Goal: Information Seeking & Learning: Check status

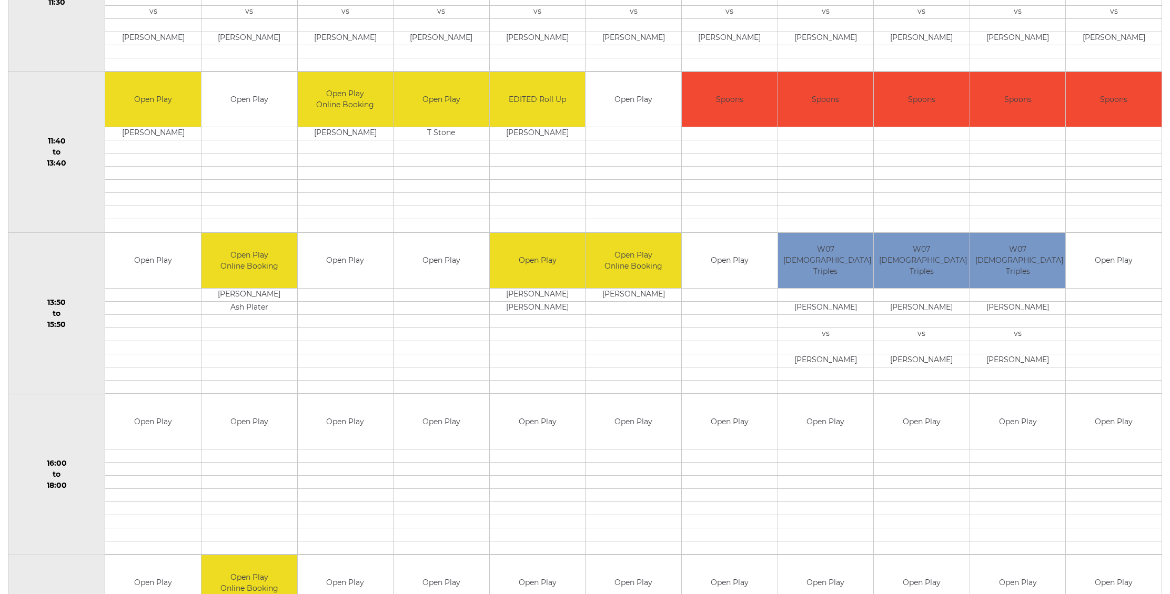
scroll to position [498, 0]
click at [421, 290] on td at bounding box center [441, 295] width 96 height 13
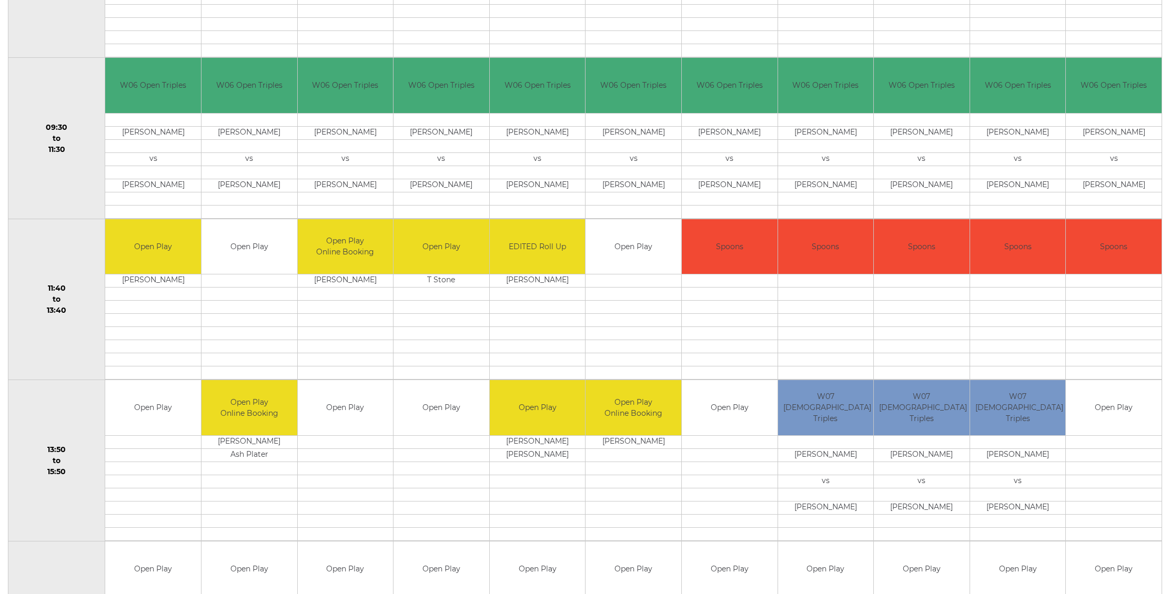
scroll to position [352, 0]
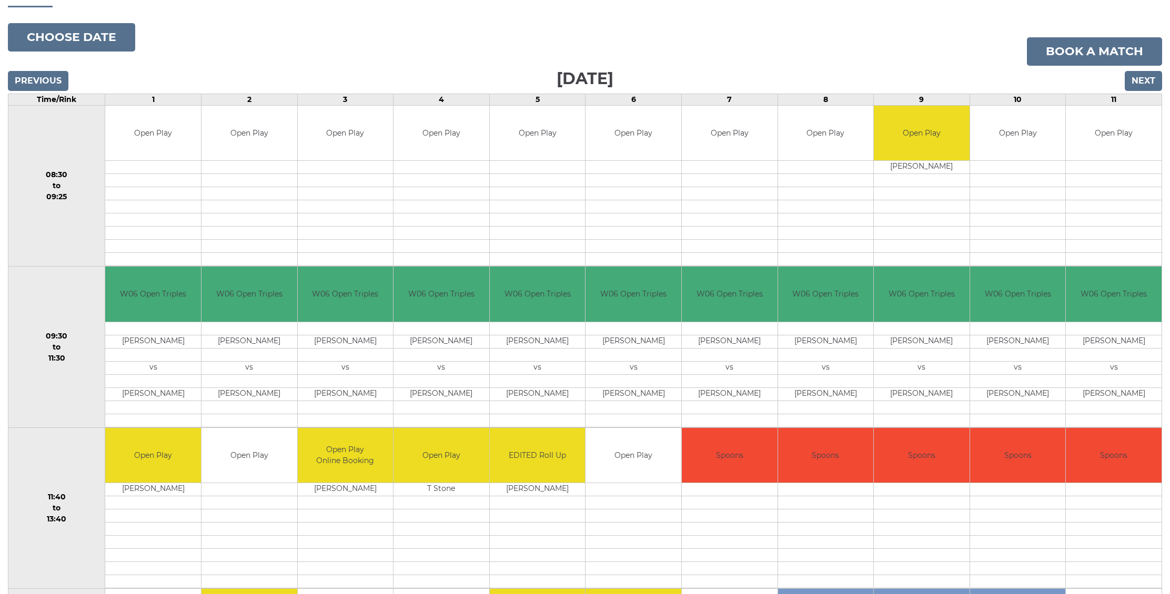
scroll to position [129, 0]
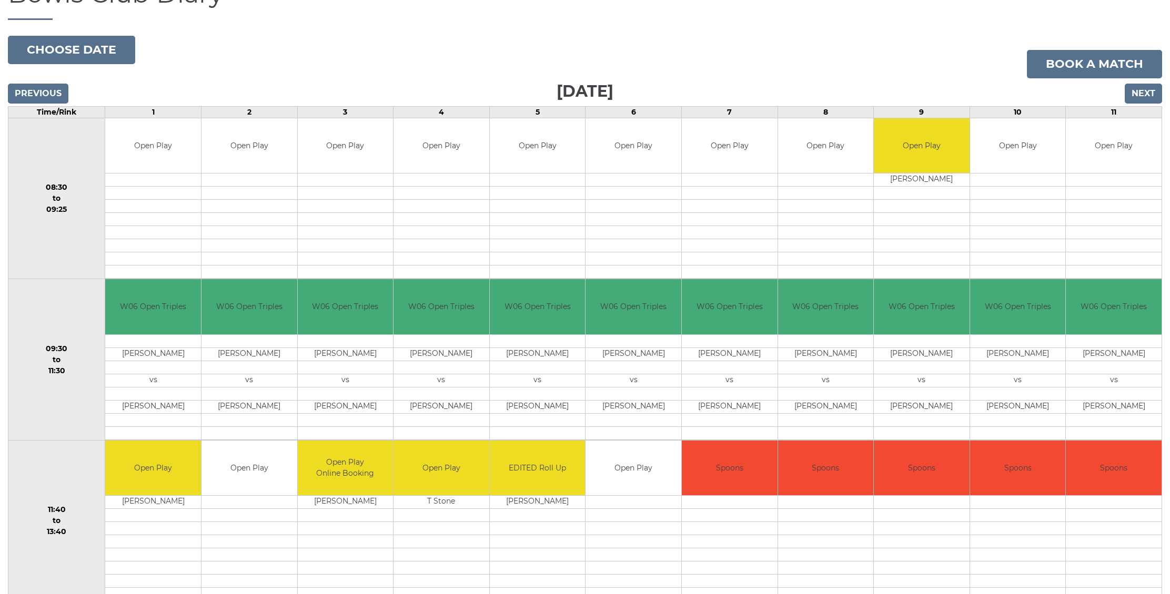
click at [47, 88] on input "Previous" at bounding box center [38, 94] width 60 height 20
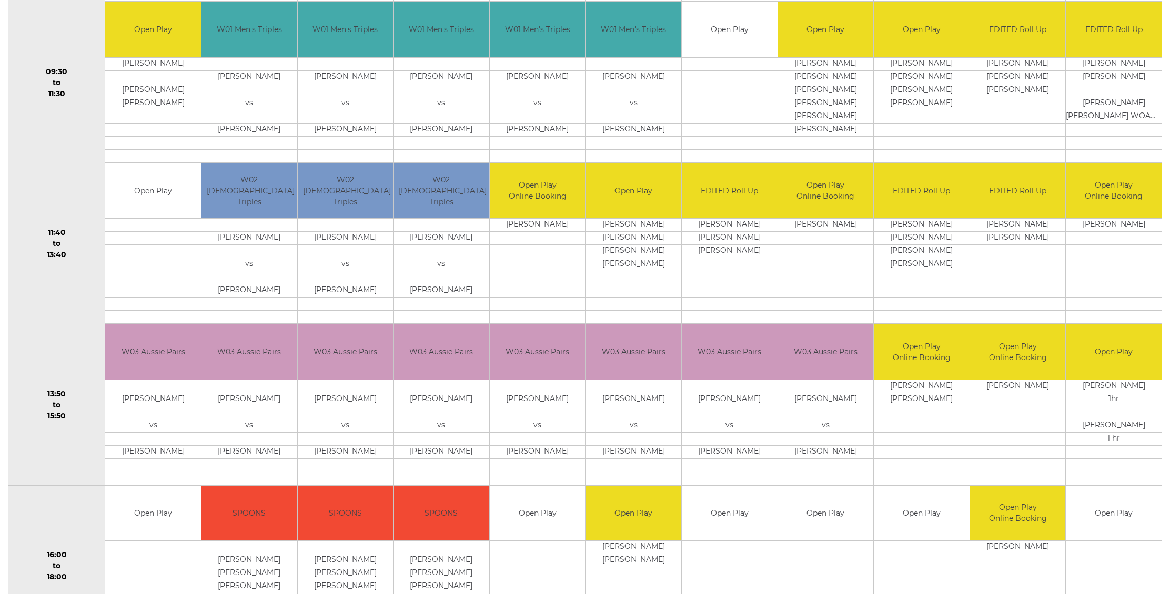
scroll to position [409, 0]
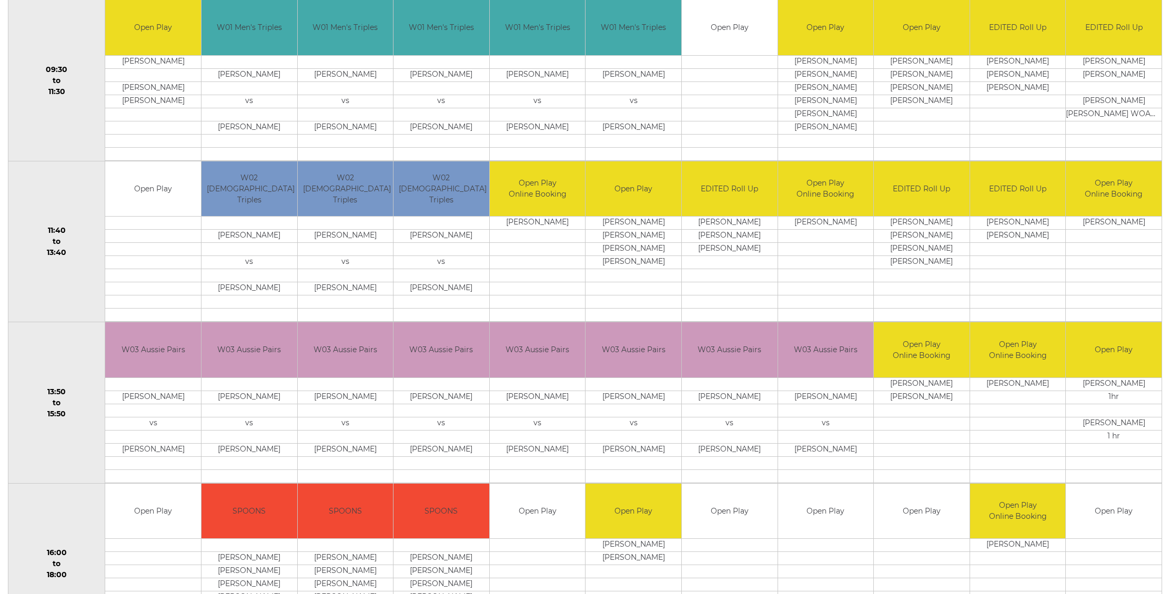
drag, startPoint x: 320, startPoint y: 400, endPoint x: 372, endPoint y: 399, distance: 52.1
click at [372, 399] on td "Dave McKENNA" at bounding box center [346, 397] width 96 height 13
click at [358, 424] on td "vs" at bounding box center [346, 423] width 96 height 13
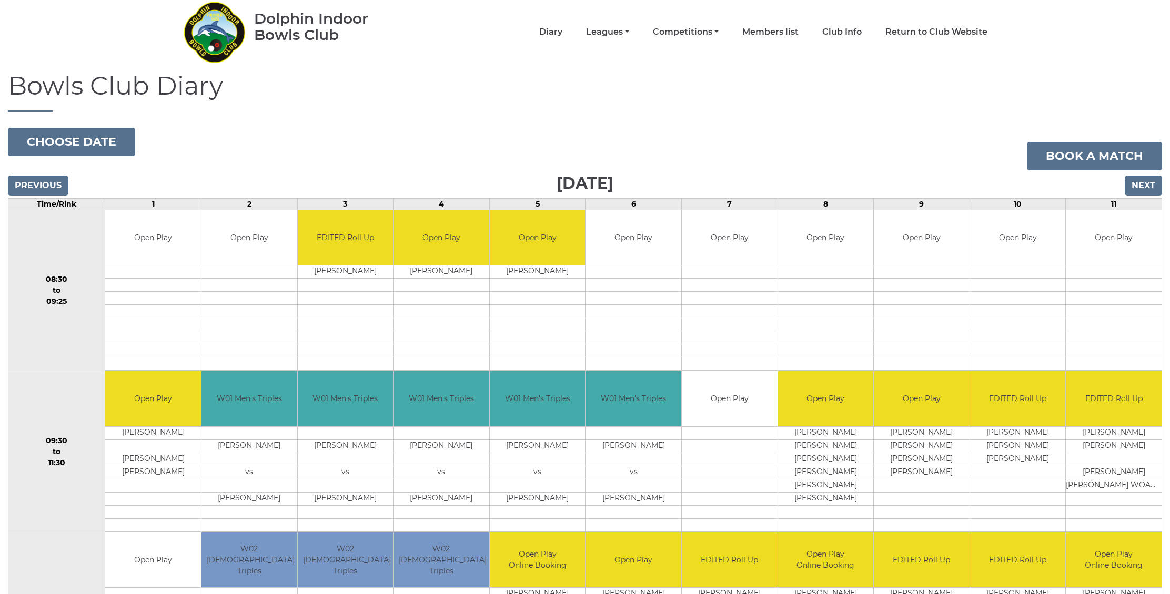
scroll to position [0, 0]
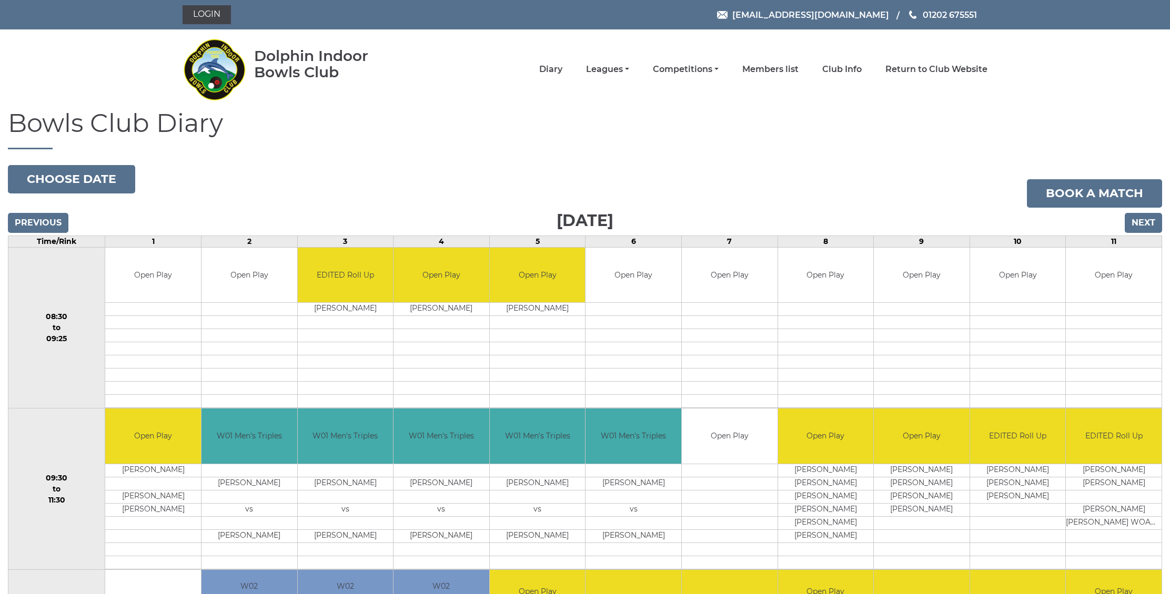
click at [1143, 225] on input "Next" at bounding box center [1143, 223] width 37 height 20
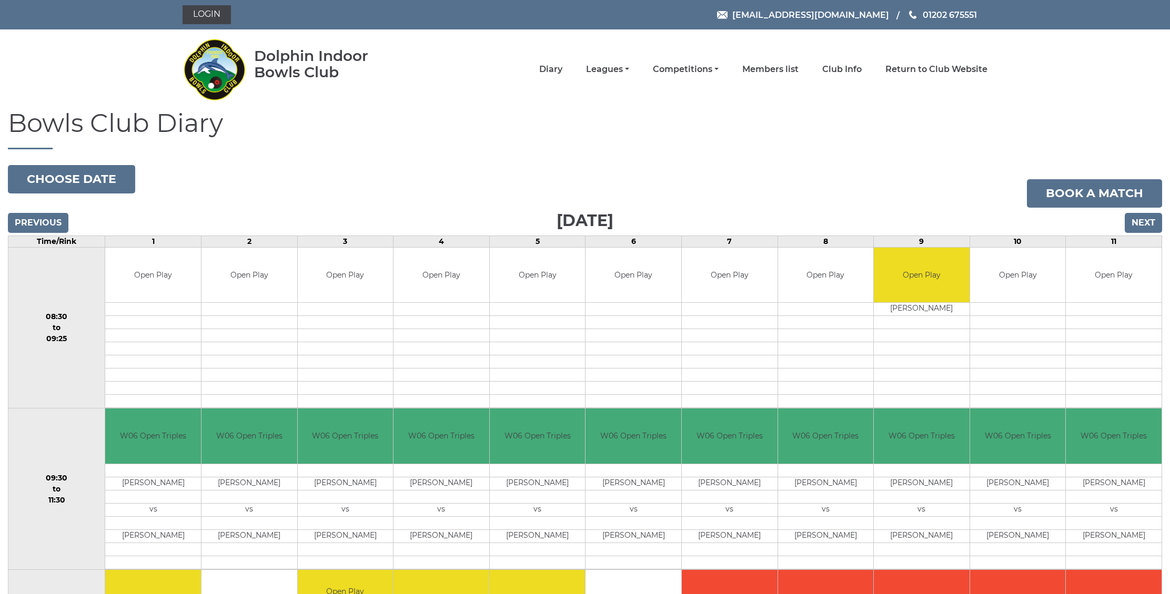
click at [38, 216] on input "Previous" at bounding box center [38, 223] width 60 height 20
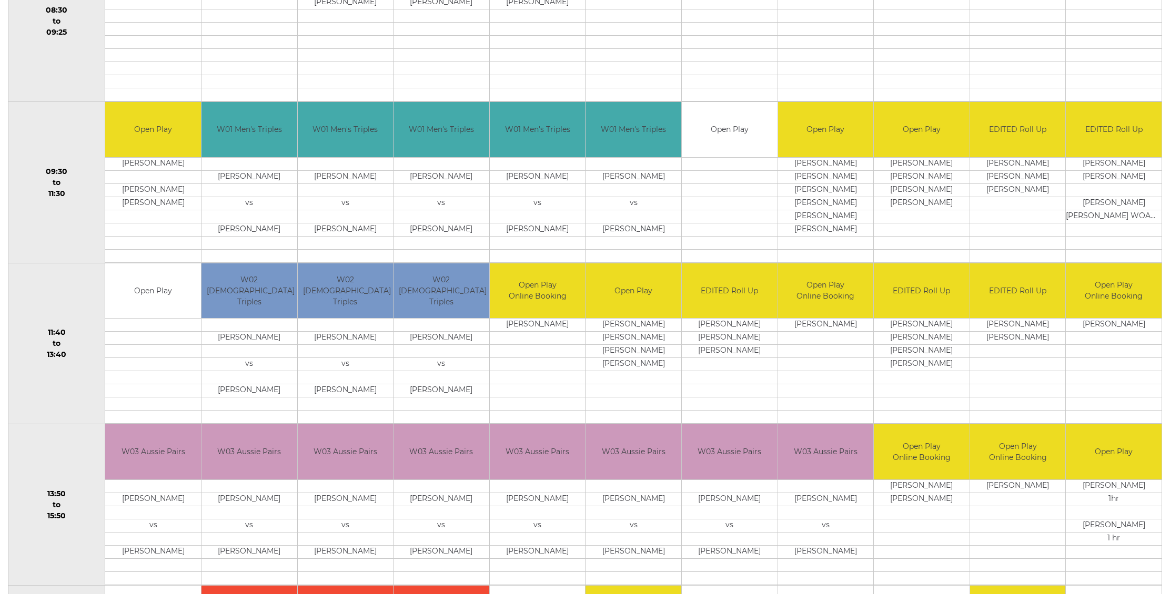
scroll to position [308, 0]
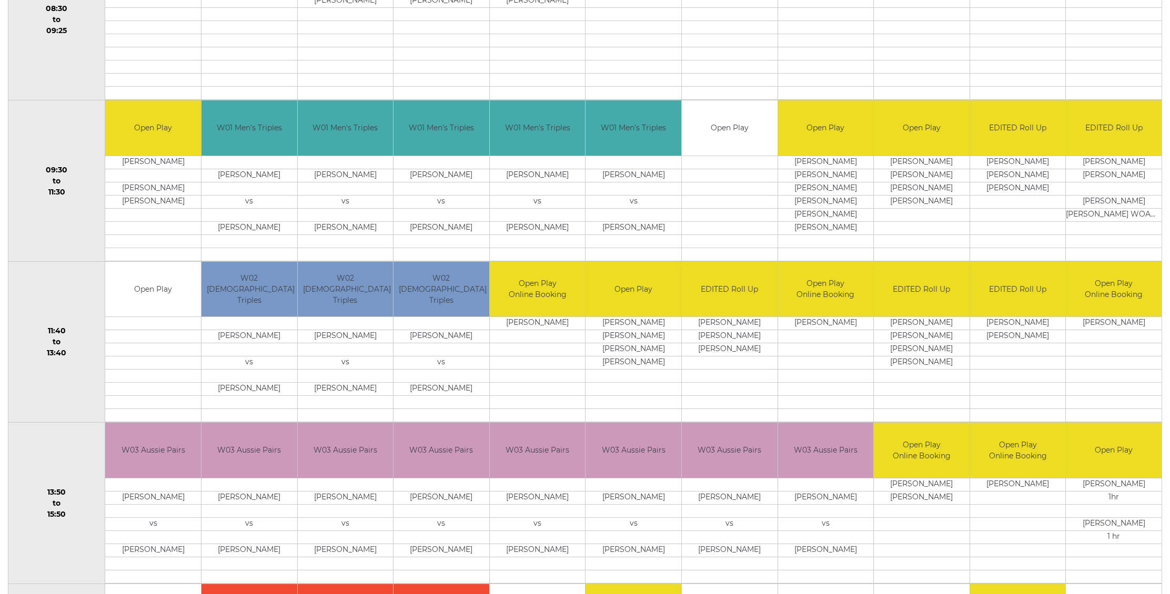
drag, startPoint x: 568, startPoint y: 496, endPoint x: 510, endPoint y: 497, distance: 57.9
click at [510, 497] on td "Clive TRUSCOTT" at bounding box center [538, 497] width 96 height 13
drag, startPoint x: 765, startPoint y: 498, endPoint x: 697, endPoint y: 498, distance: 68.4
click at [697, 498] on td "Peter BOTTOMLEY" at bounding box center [730, 497] width 96 height 13
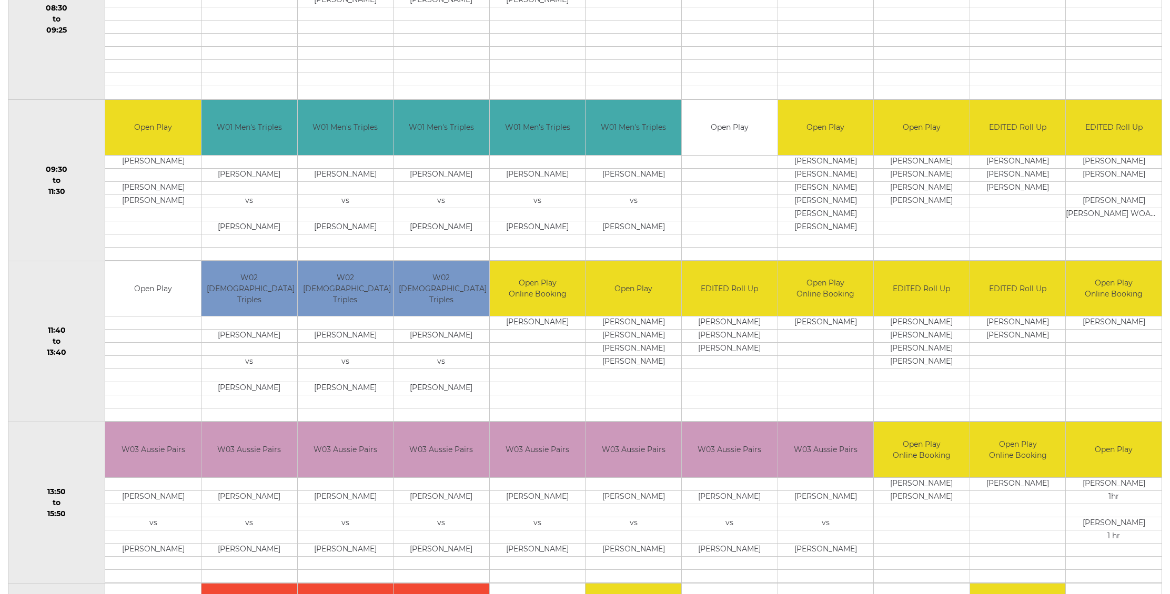
scroll to position [309, 0]
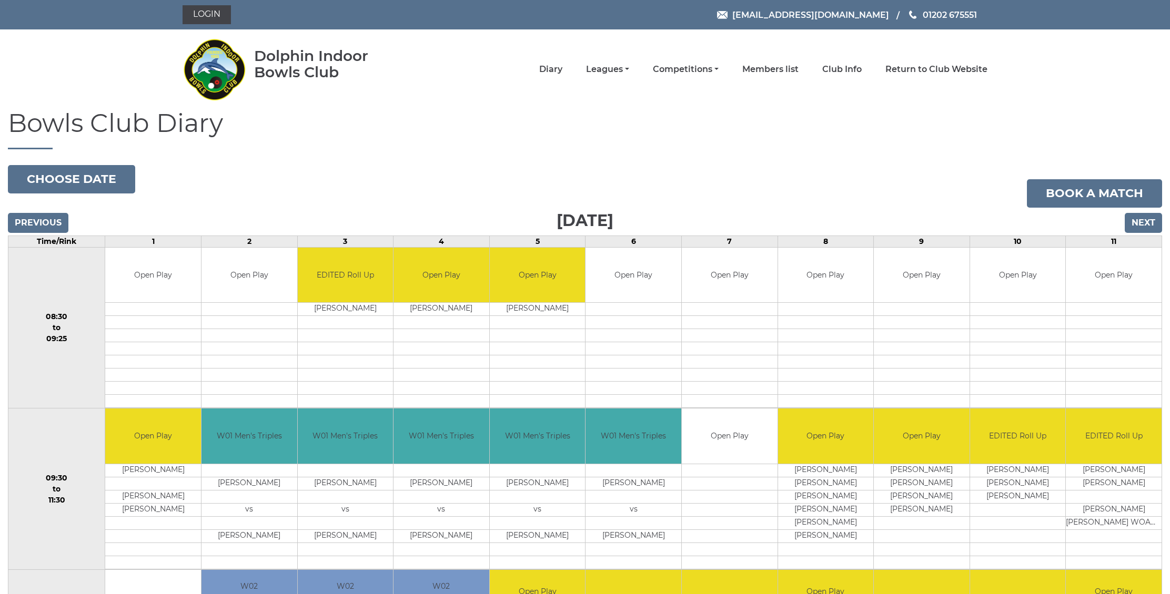
click at [45, 224] on input "Previous" at bounding box center [38, 223] width 60 height 20
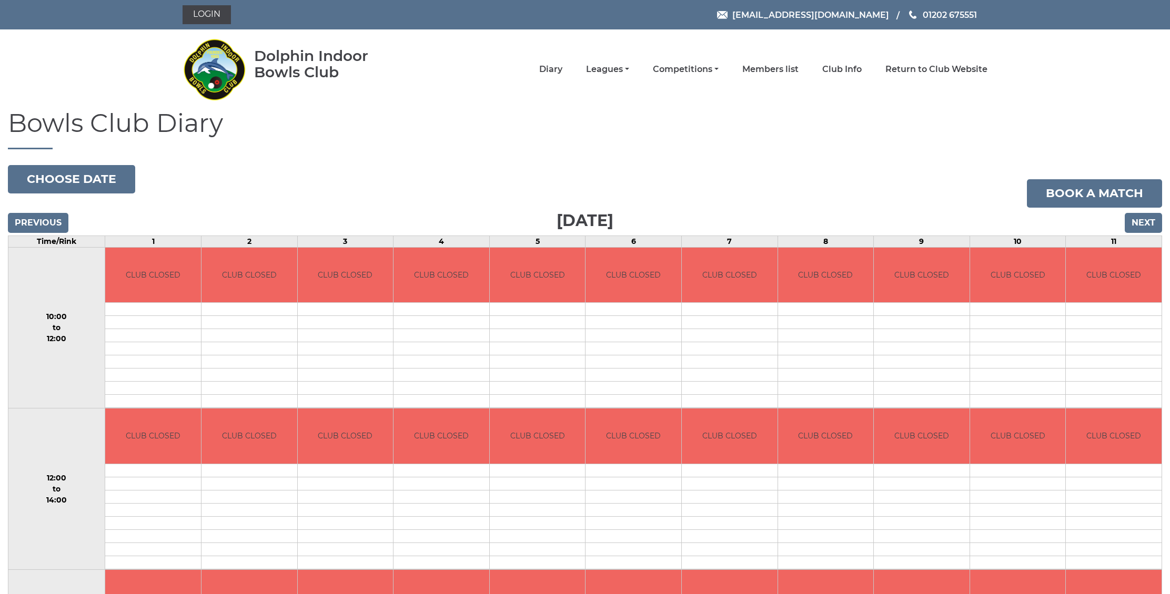
click at [1134, 227] on input "Next" at bounding box center [1143, 223] width 37 height 20
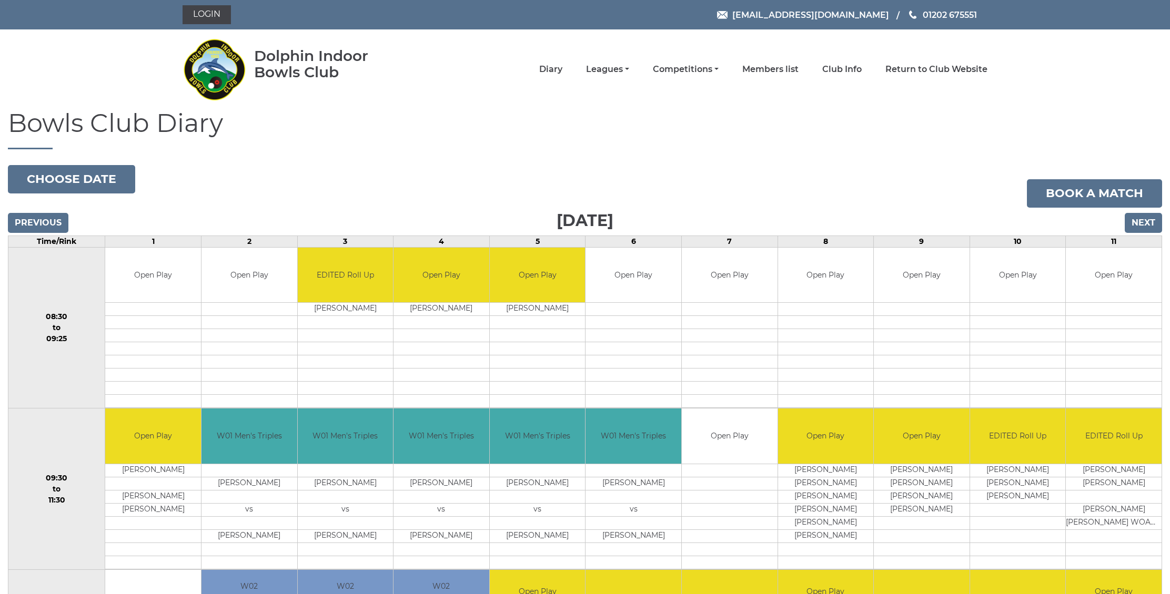
click at [1134, 227] on input "Next" at bounding box center [1143, 223] width 37 height 20
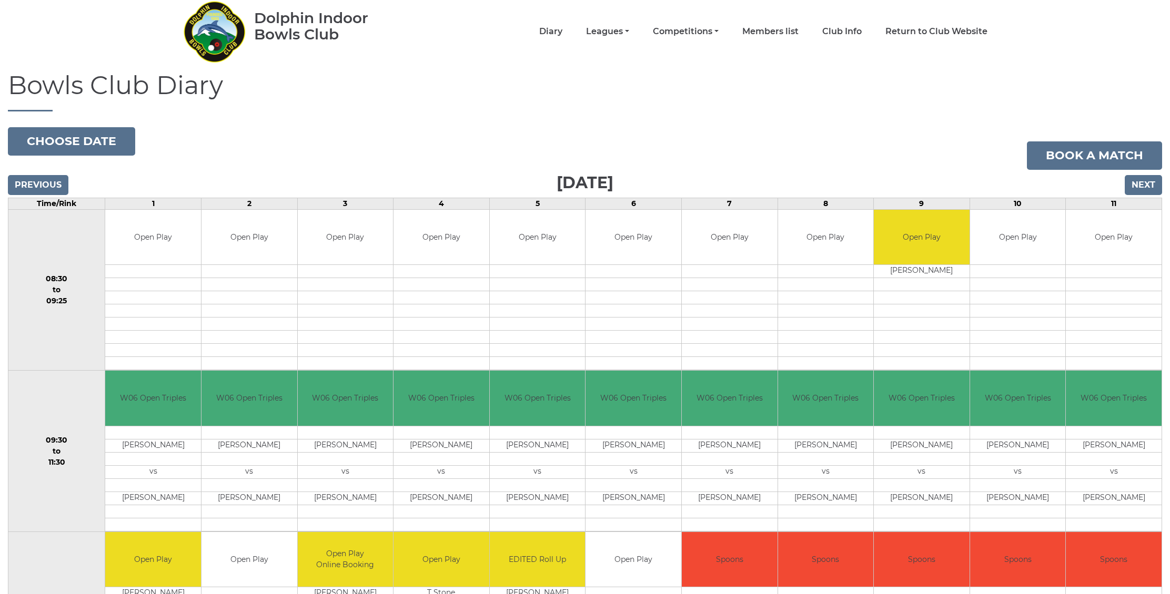
scroll to position [34, 0]
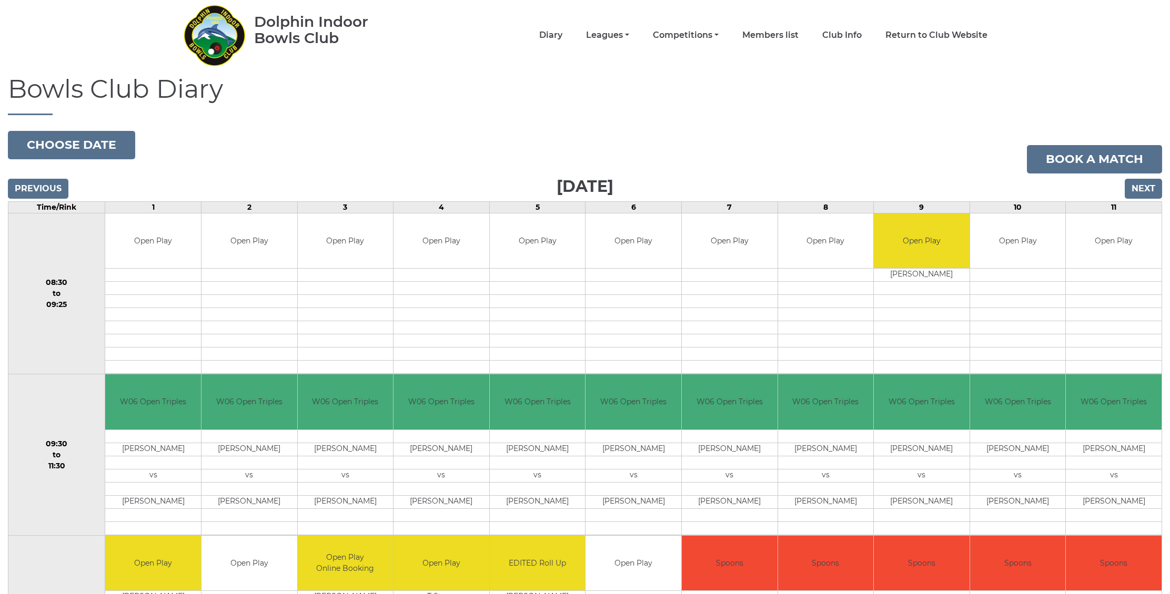
click at [1147, 190] on input "Next" at bounding box center [1143, 189] width 37 height 20
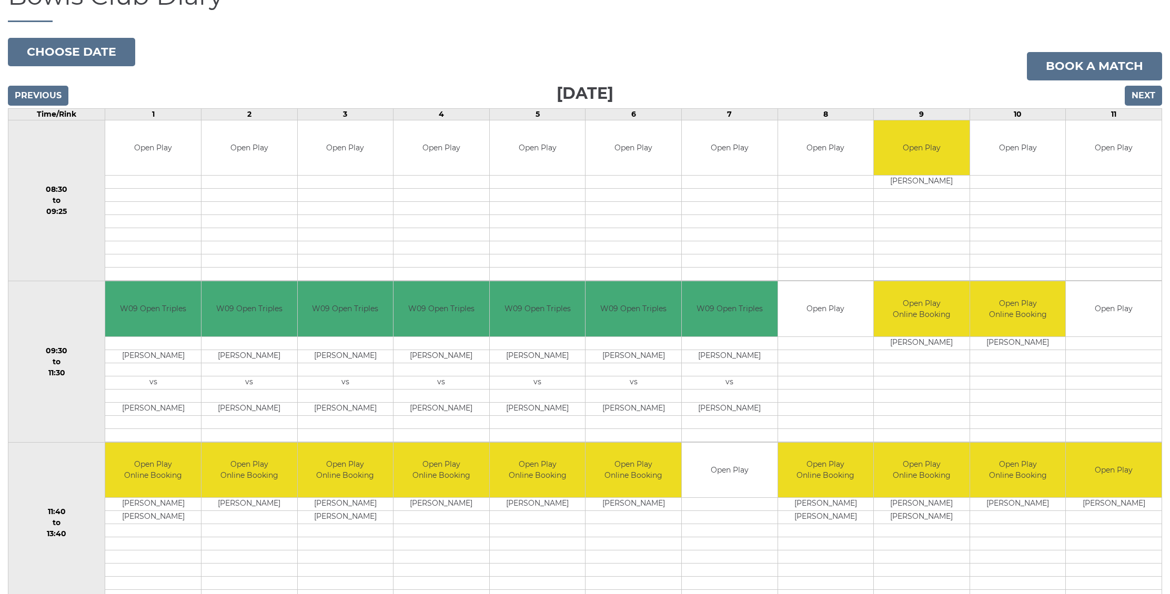
scroll to position [127, 0]
click at [1135, 96] on input "Next" at bounding box center [1143, 96] width 37 height 20
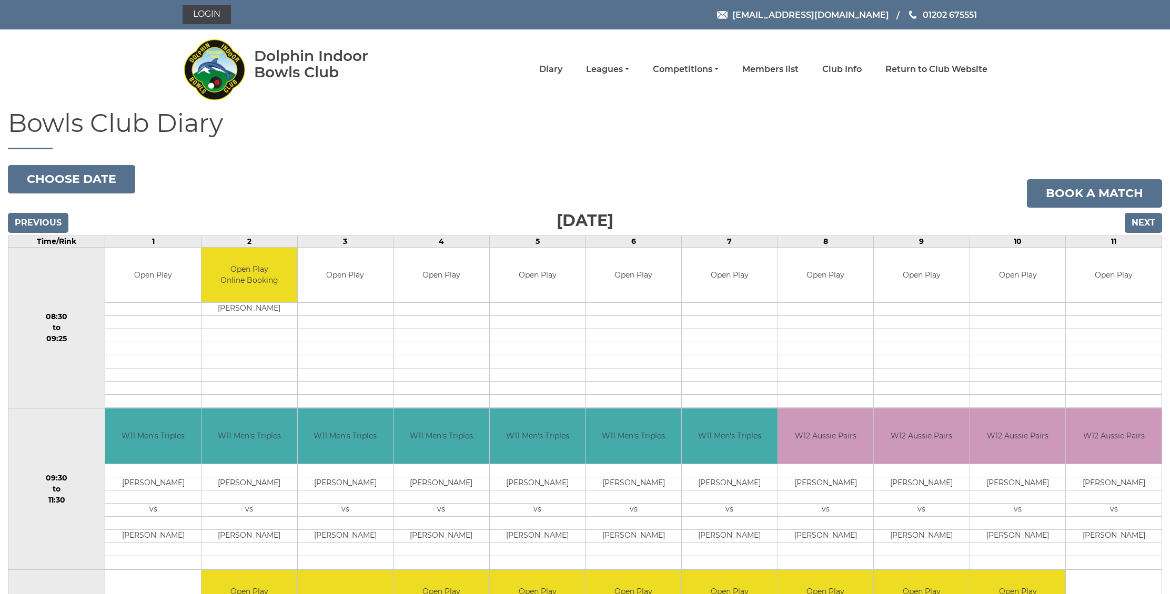
click at [1147, 225] on input "Next" at bounding box center [1143, 223] width 37 height 20
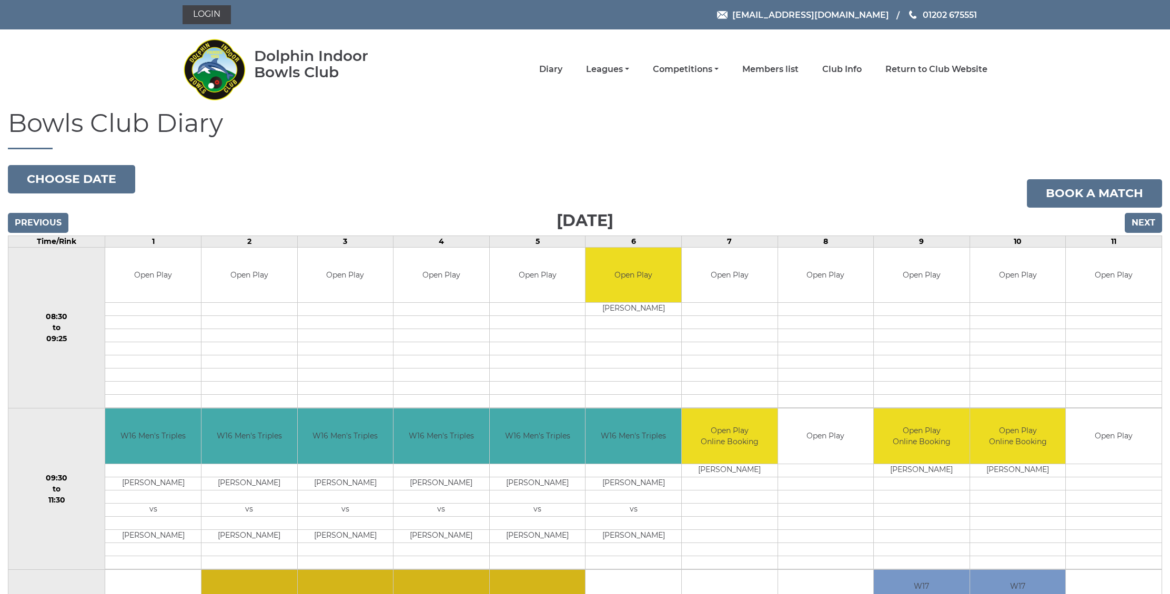
scroll to position [9, 0]
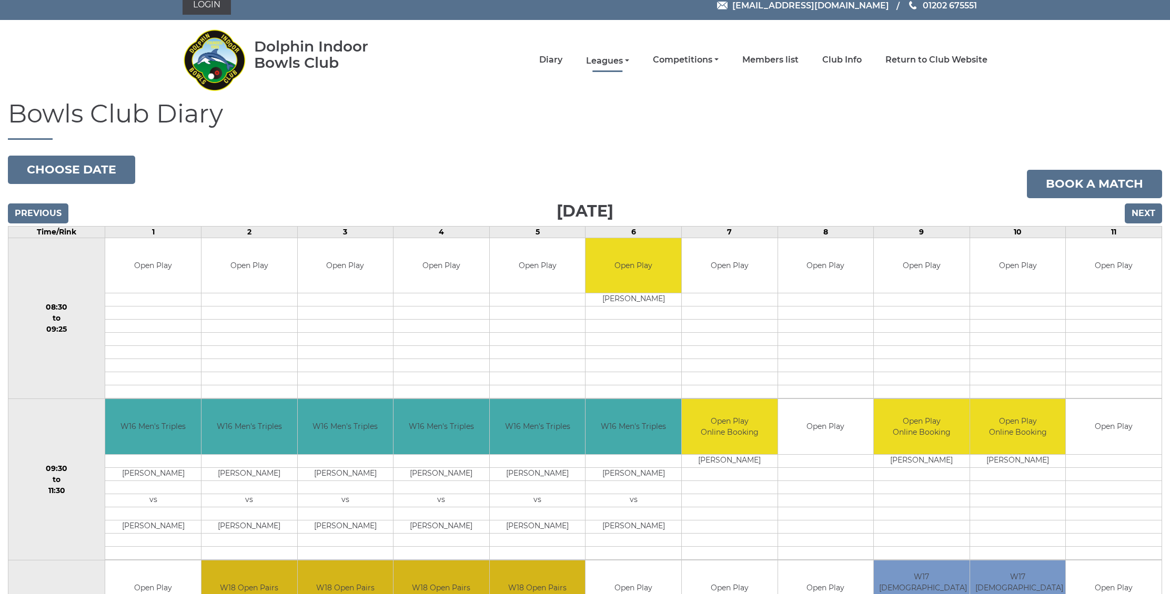
click at [624, 64] on link "Leagues" at bounding box center [607, 61] width 43 height 12
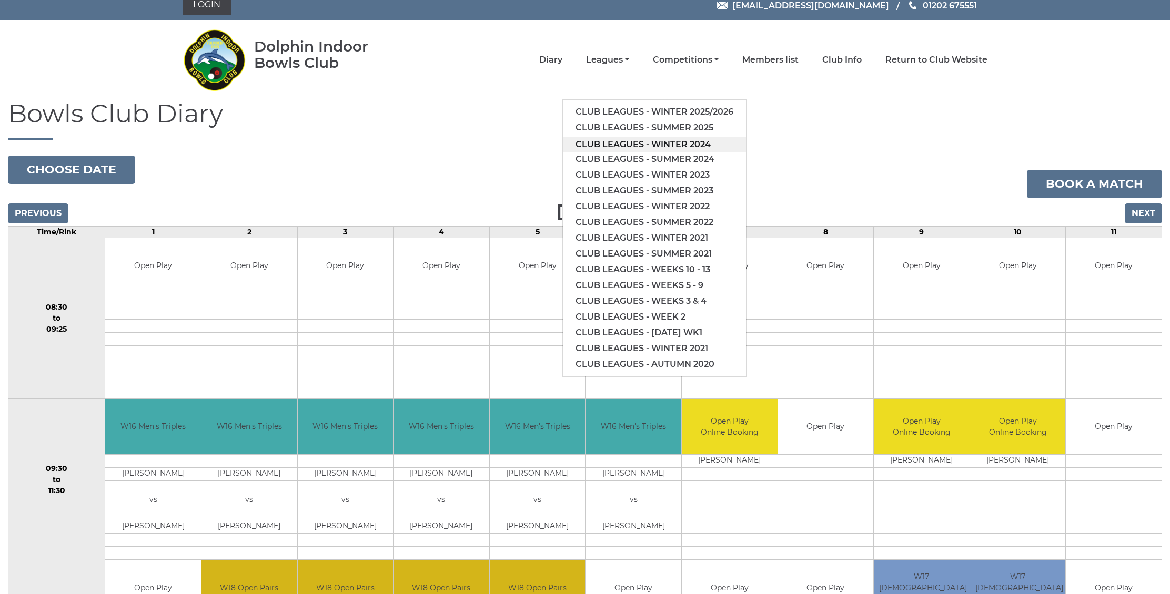
click at [624, 143] on link "Club leagues - Winter 2024" at bounding box center [654, 145] width 183 height 16
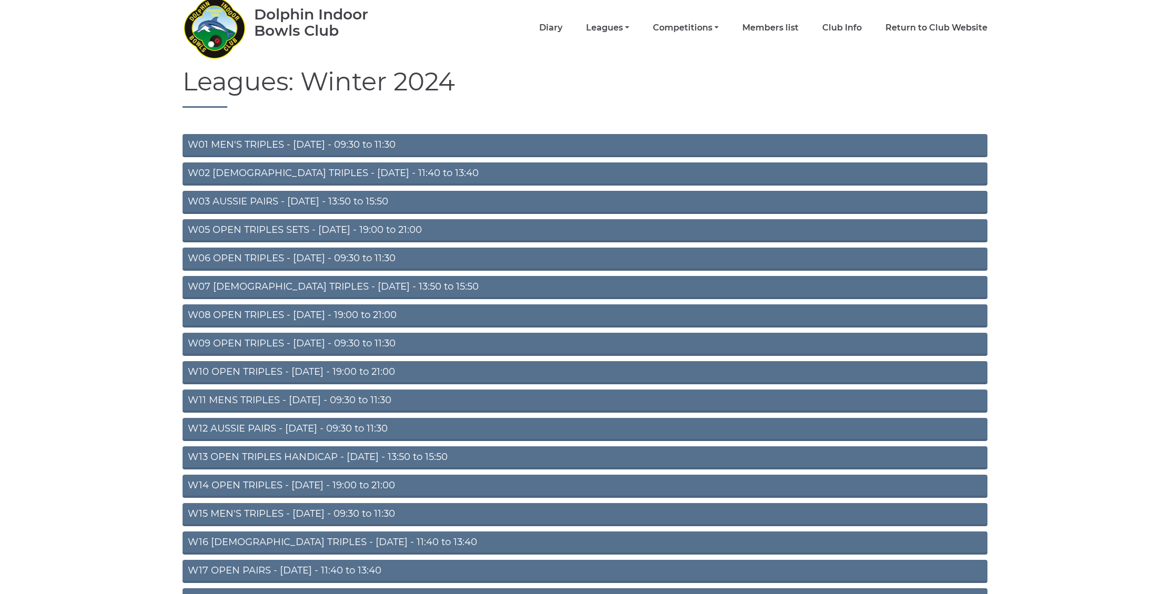
scroll to position [42, 1]
click at [562, 32] on link "Diary" at bounding box center [550, 29] width 23 height 12
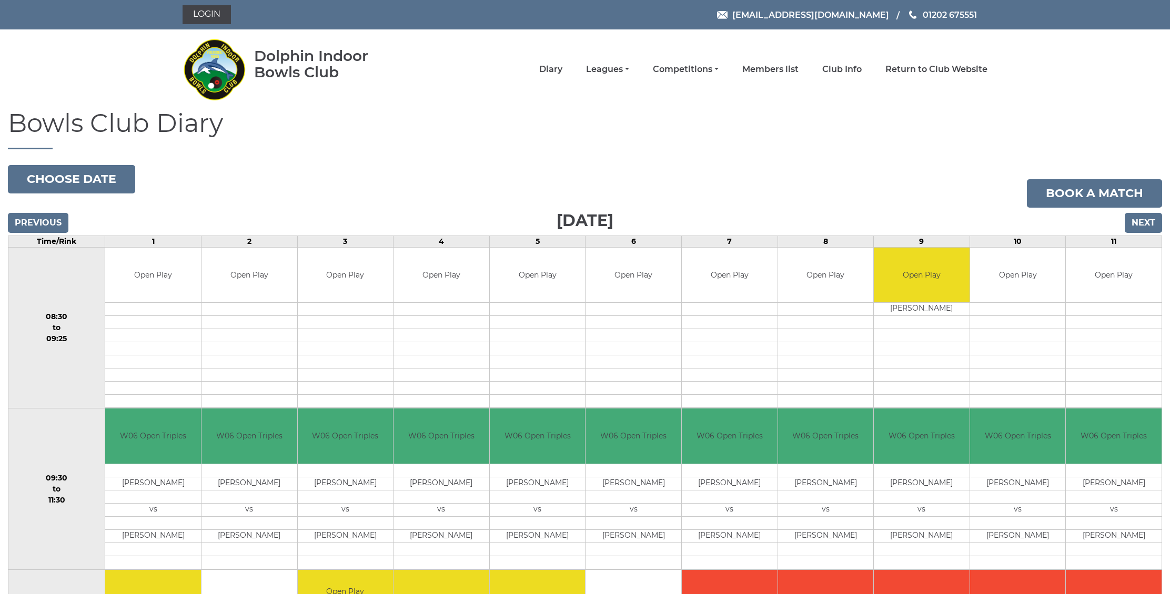
click at [572, 32] on nav "Dolphin Indoor Bowls Club Diary Leagues Club leagues - Winter 2025/2026 Club le…" at bounding box center [585, 69] width 1170 height 80
click at [1140, 221] on input "Next" at bounding box center [1143, 223] width 37 height 20
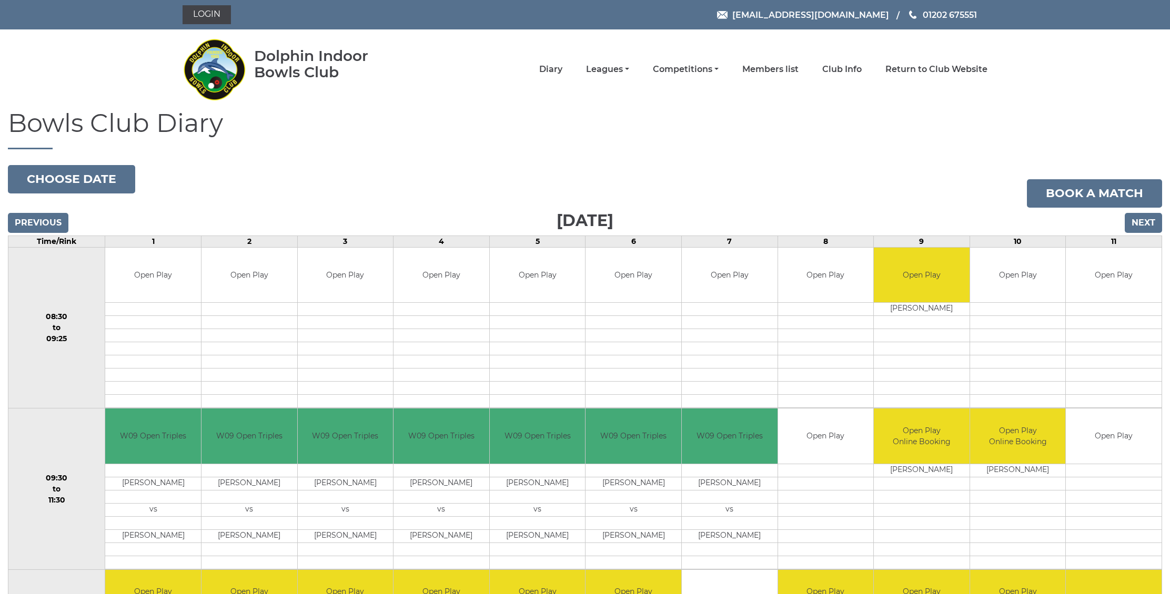
click at [1140, 221] on input "Next" at bounding box center [1143, 223] width 37 height 20
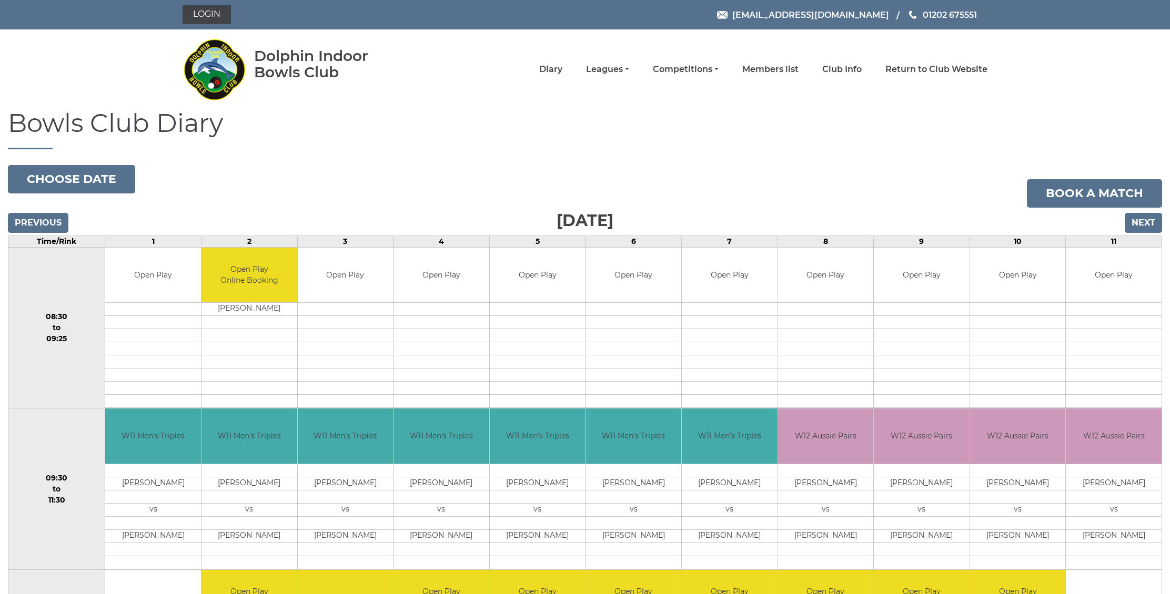
click at [1140, 221] on input "Next" at bounding box center [1143, 223] width 37 height 20
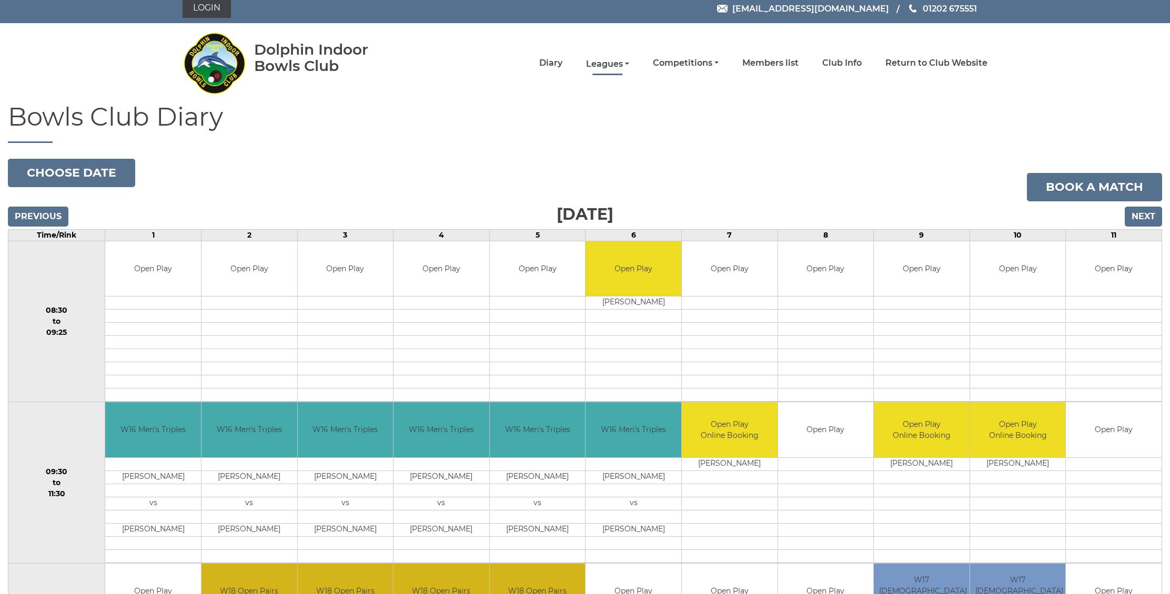
scroll to position [5, 0]
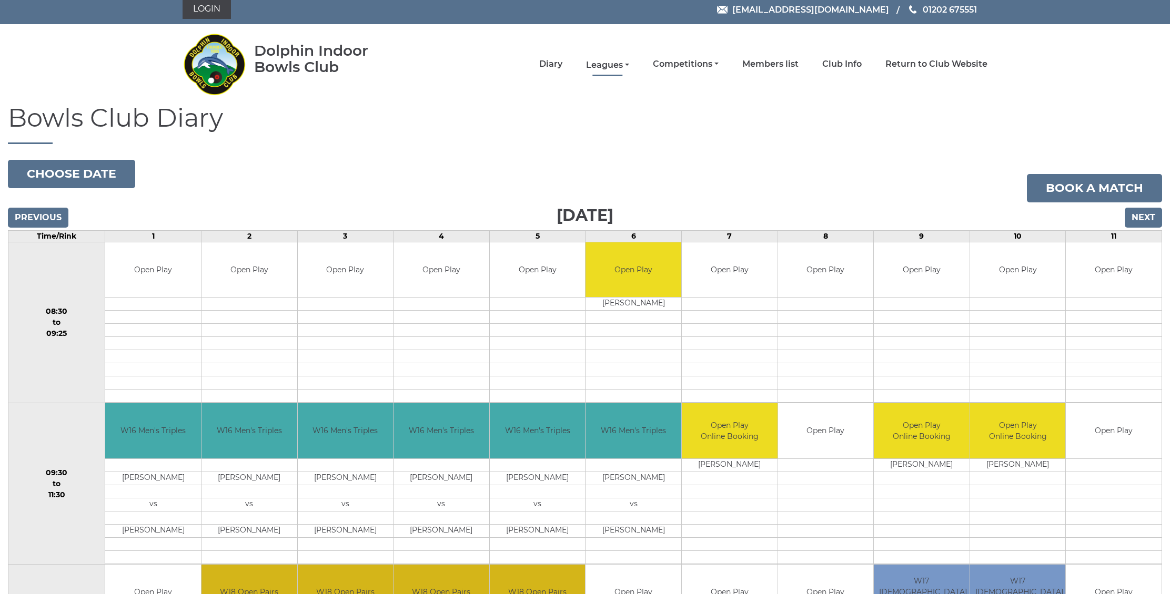
click at [626, 62] on link "Leagues" at bounding box center [607, 65] width 43 height 12
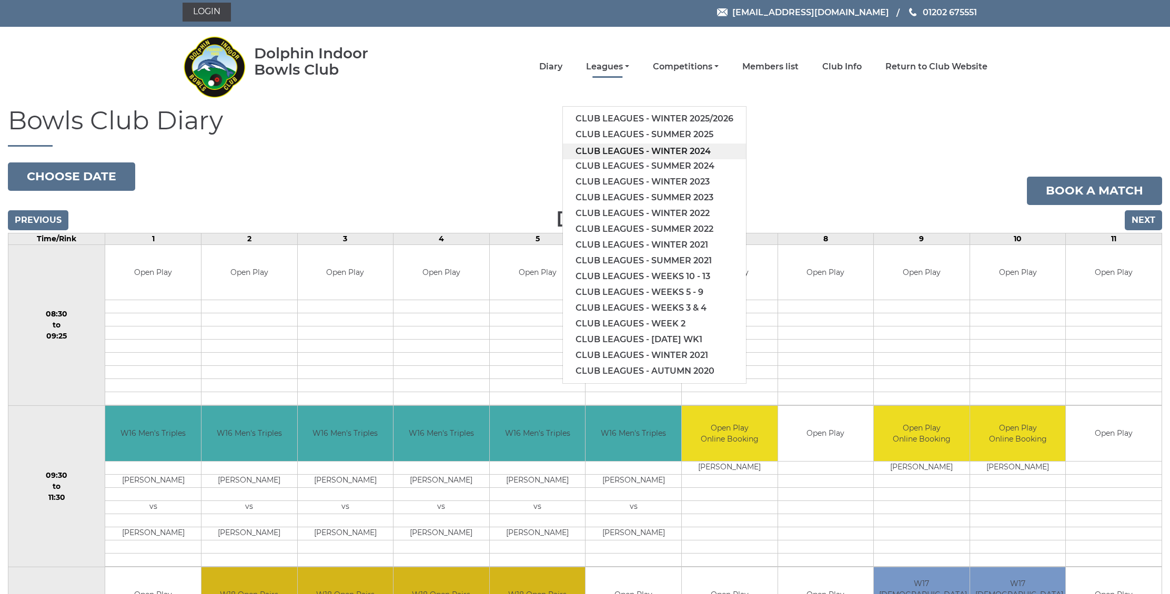
scroll to position [1, 0]
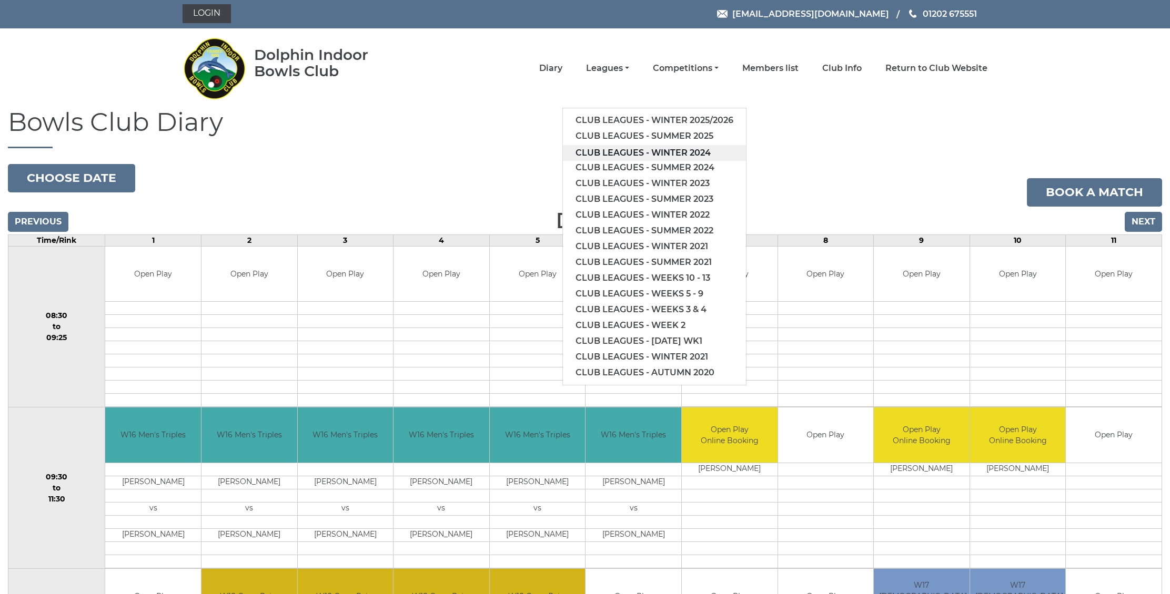
click at [632, 147] on link "Club leagues - Winter 2024" at bounding box center [654, 153] width 183 height 16
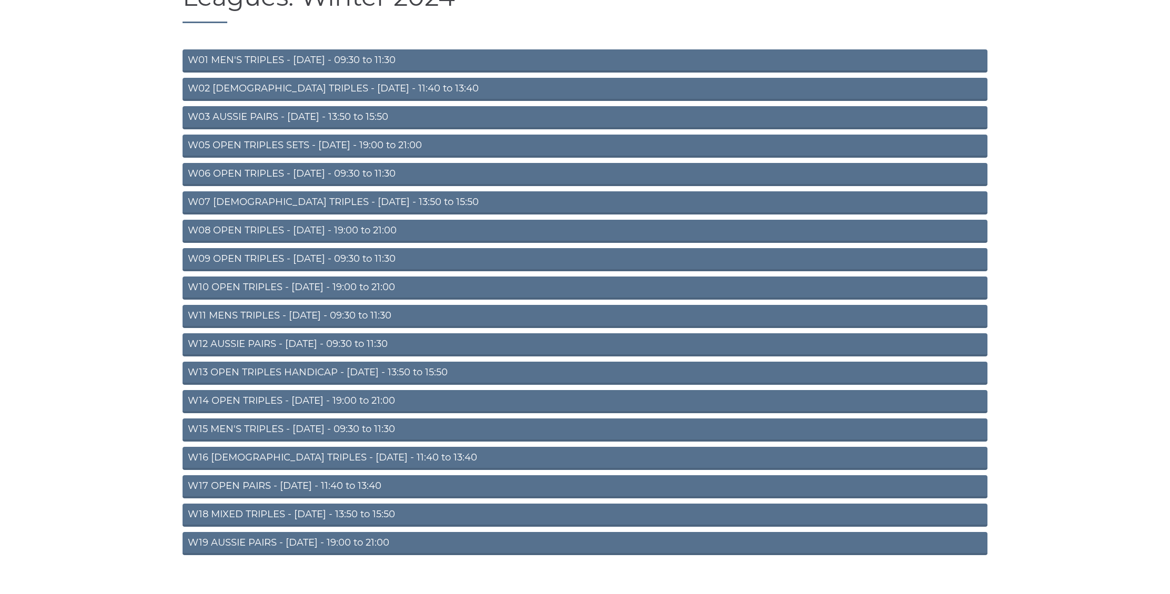
scroll to position [125, 0]
click at [198, 427] on link "W15 MEN'S TRIPLES - Friday - 09:30 to 11:30" at bounding box center [585, 431] width 805 height 23
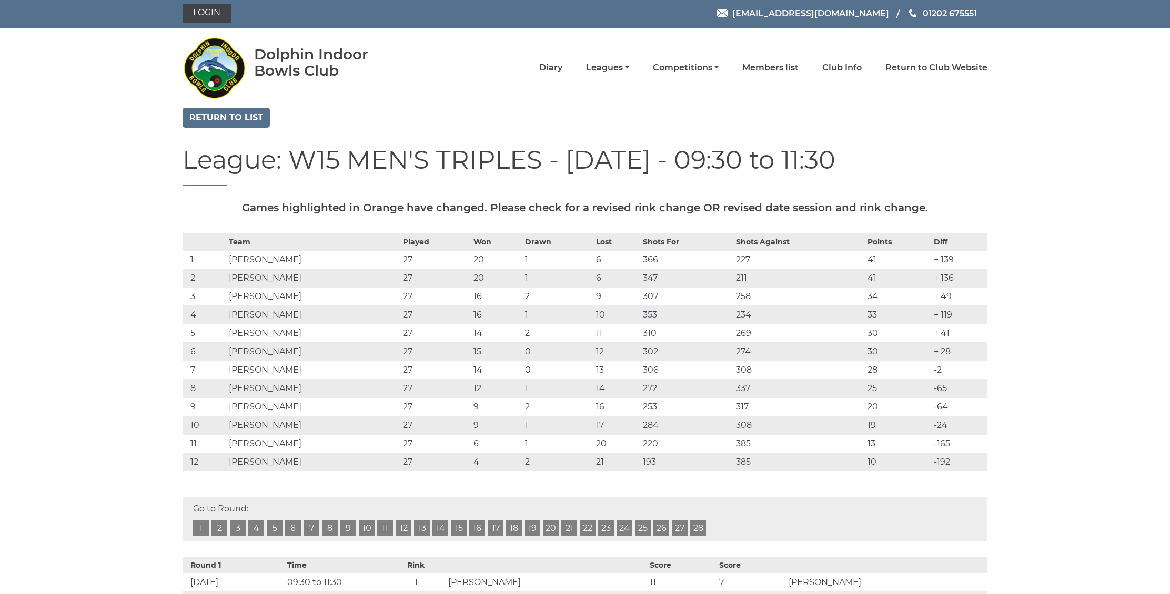
scroll to position [2, 0]
click at [385, 311] on td "[PERSON_NAME]" at bounding box center [313, 315] width 174 height 18
click at [193, 234] on th at bounding box center [205, 242] width 44 height 17
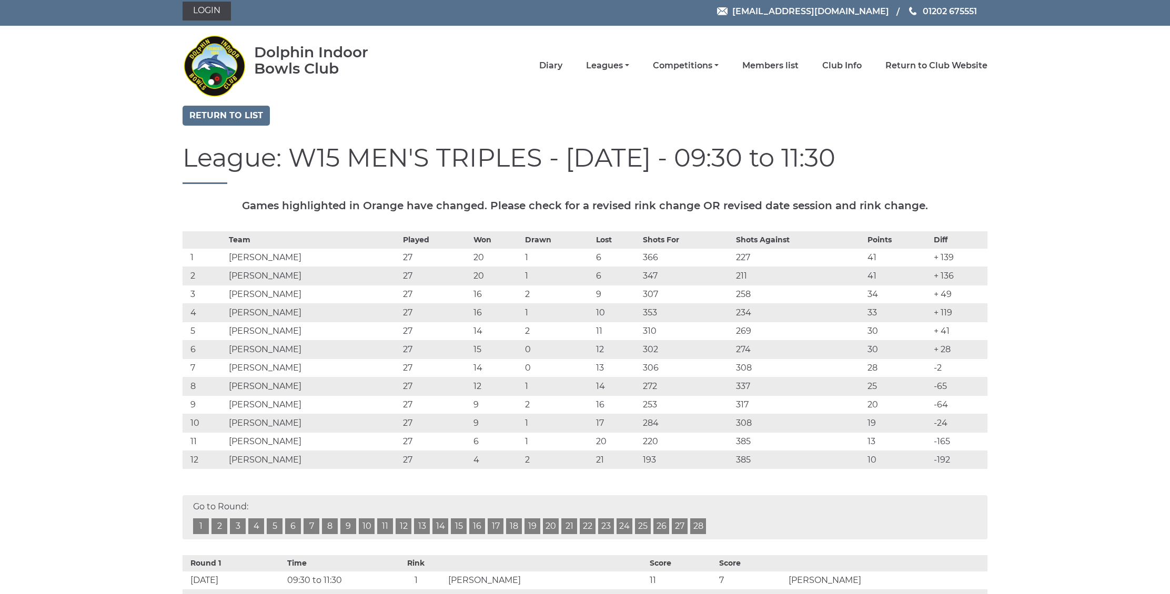
scroll to position [4, 1]
